Goal: Task Accomplishment & Management: Use online tool/utility

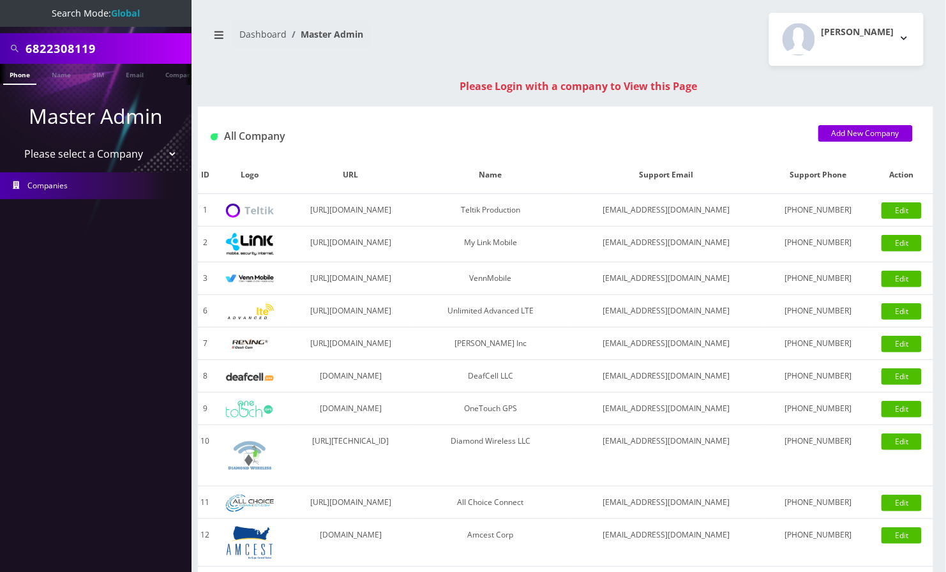
drag, startPoint x: 676, startPoint y: 37, endPoint x: 541, endPoint y: 8, distance: 137.7
click at [676, 37] on div "Angel Sabando Logout" at bounding box center [750, 39] width 368 height 53
click at [68, 57] on input "6822308119" at bounding box center [107, 48] width 163 height 24
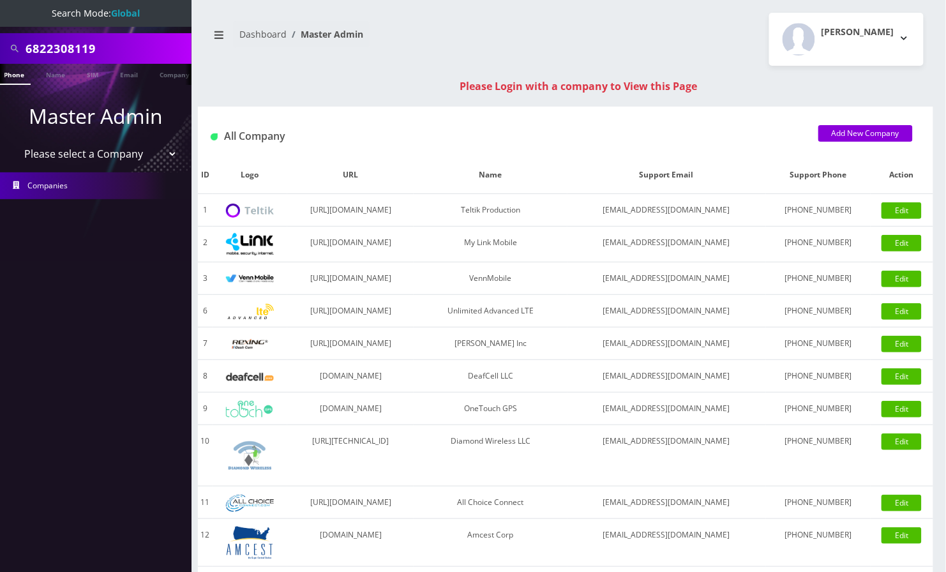
paste input "13474773852"
click at [27, 47] on input "13474773852" at bounding box center [107, 48] width 163 height 24
type input "3474773852"
click at [14, 76] on link "Phone" at bounding box center [19, 74] width 33 height 21
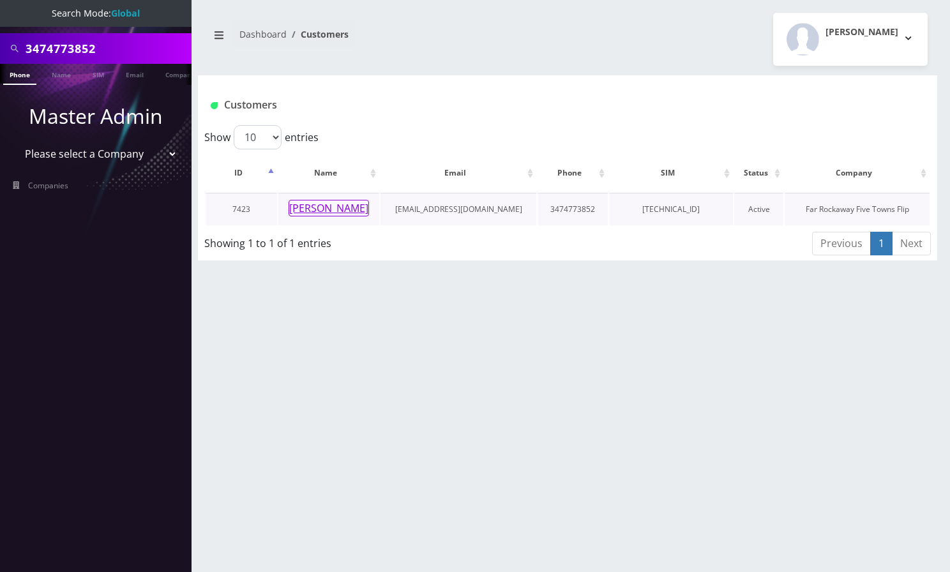
click at [333, 208] on button "Perele Urbach" at bounding box center [329, 208] width 80 height 17
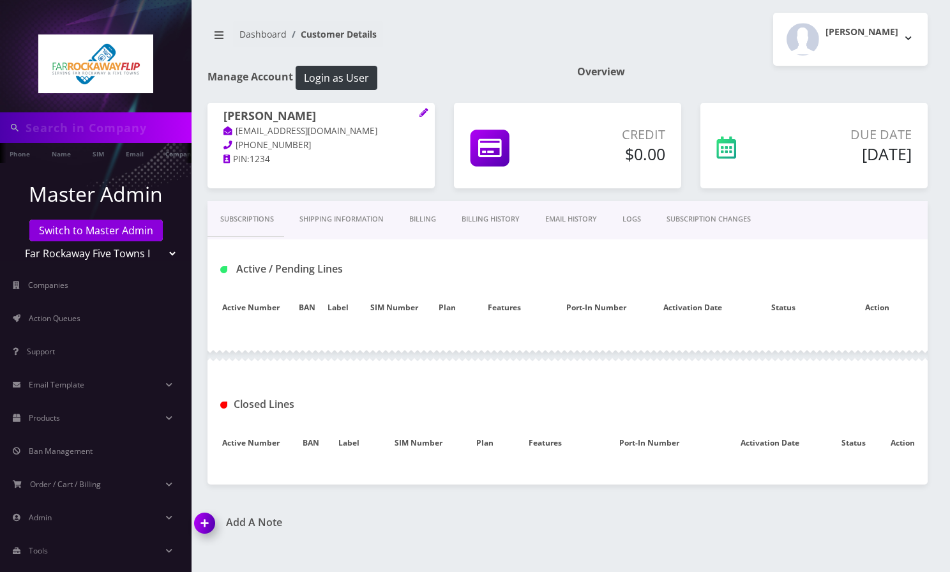
drag, startPoint x: 0, startPoint y: 0, endPoint x: 503, endPoint y: 45, distance: 505.1
click at [505, 46] on nav "Dashboard Customer Details" at bounding box center [382, 39] width 350 height 36
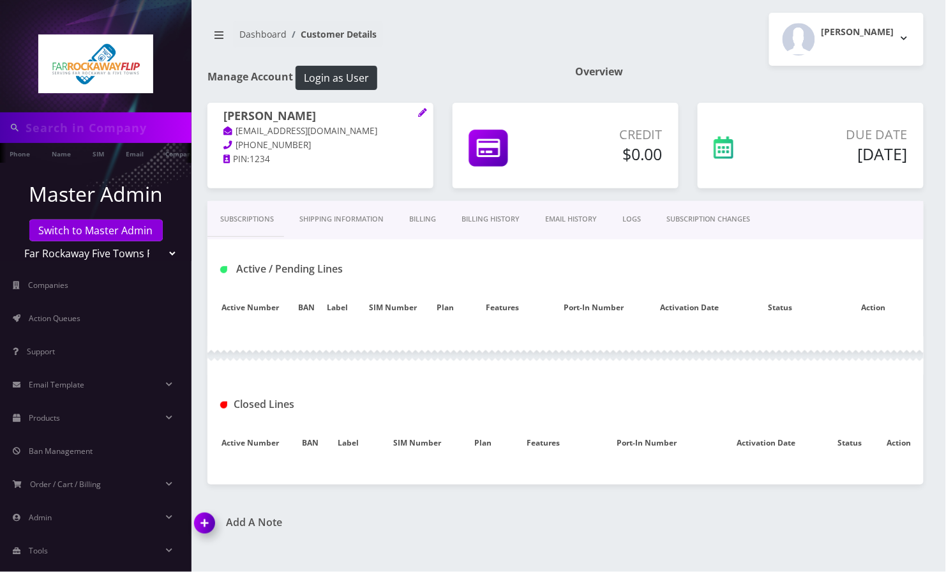
type input "3474773852"
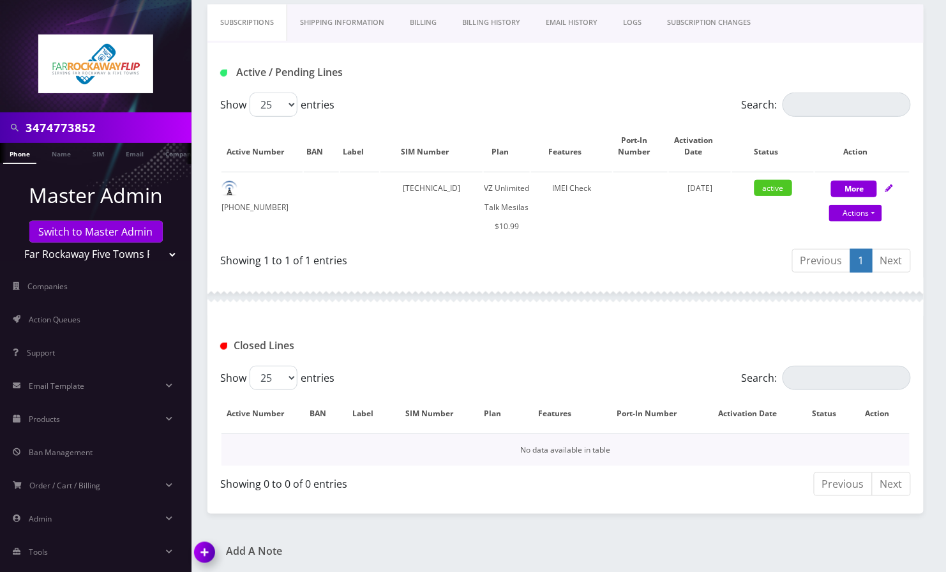
scroll to position [197, 0]
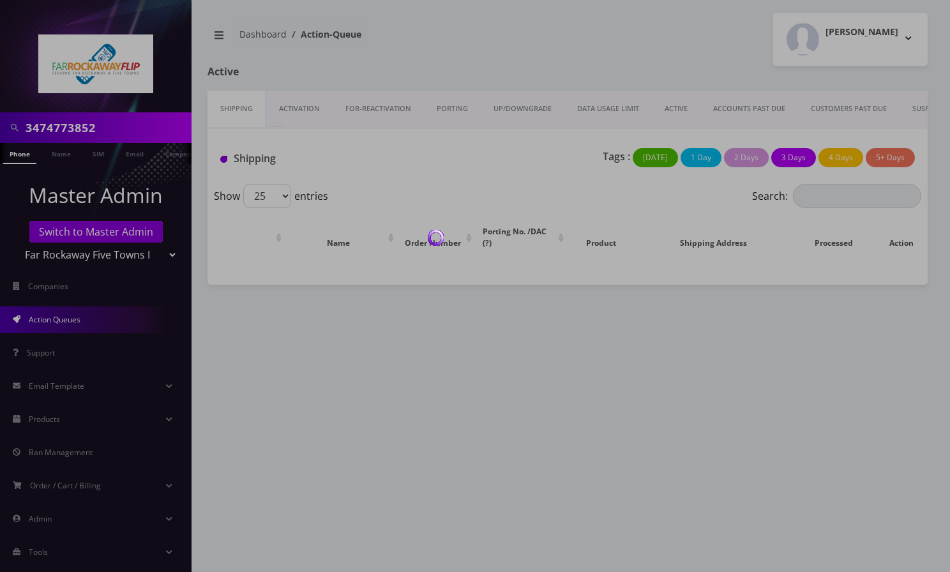
click at [462, 29] on nav "Dashboard Action-Queue" at bounding box center [382, 39] width 350 height 36
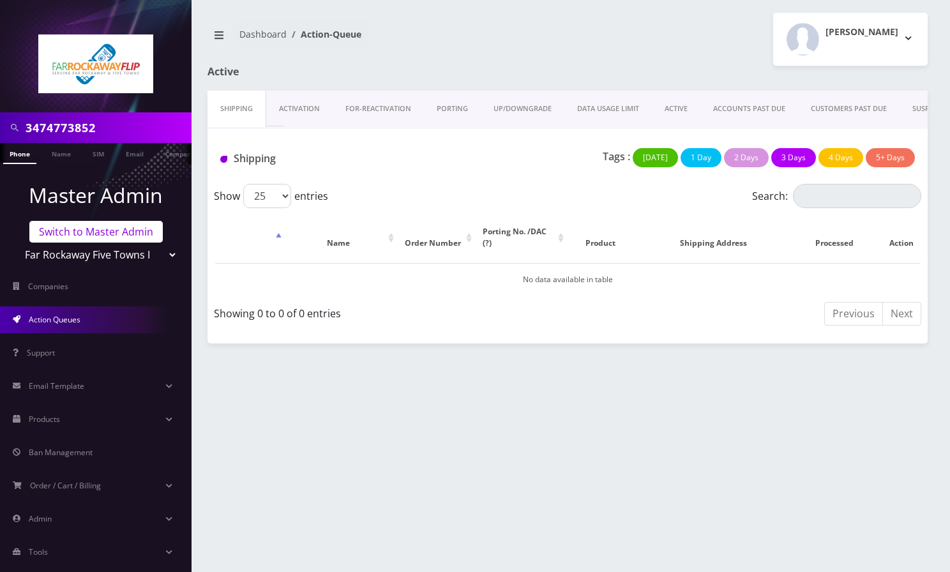
click at [106, 236] on link "Switch to Master Admin" at bounding box center [95, 232] width 133 height 22
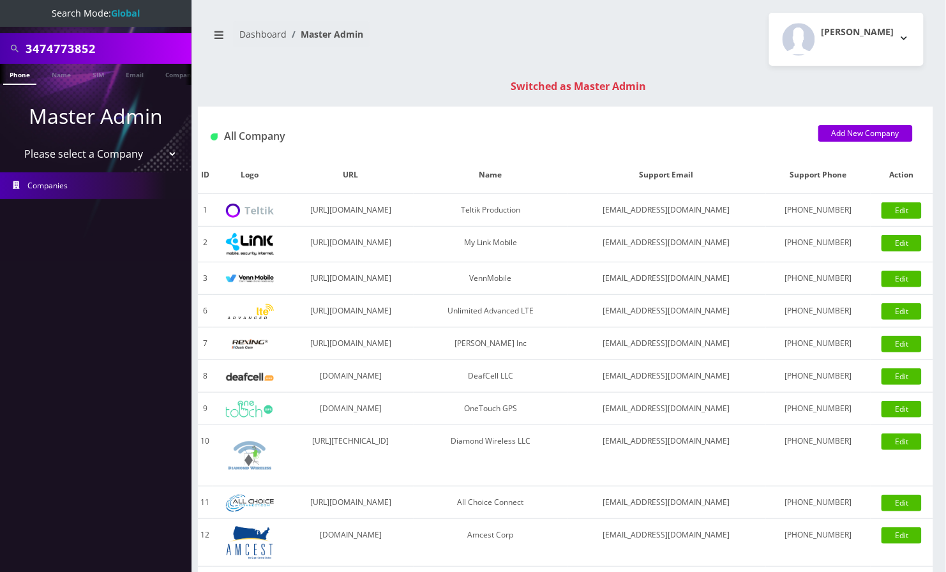
drag, startPoint x: 449, startPoint y: 24, endPoint x: 407, endPoint y: 25, distance: 42.8
click at [449, 23] on nav "Dashboard Master Admin" at bounding box center [381, 39] width 349 height 36
